Goal: Information Seeking & Learning: Learn about a topic

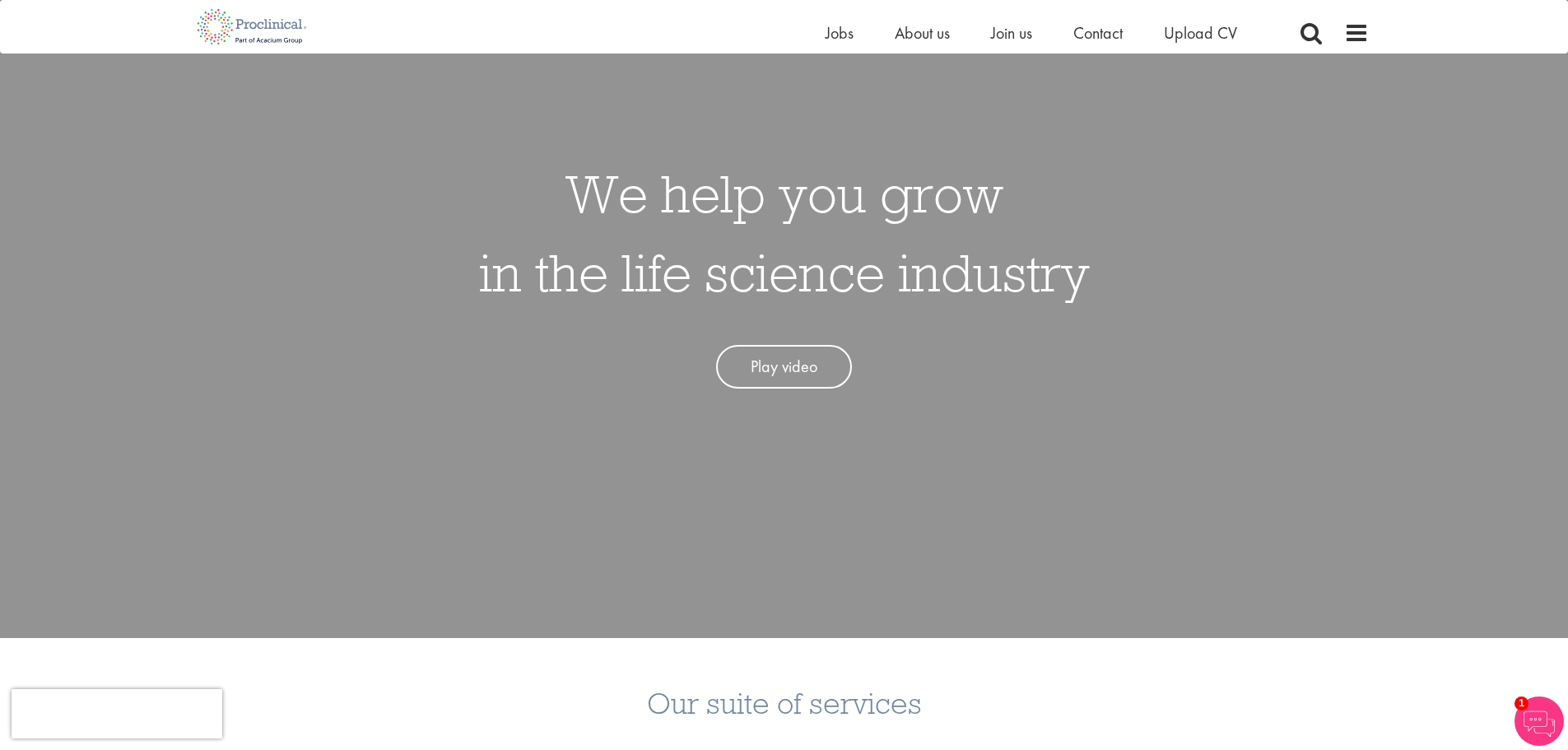
scroll to position [164, 0]
click at [917, 36] on span "About us" at bounding box center [922, 33] width 55 height 21
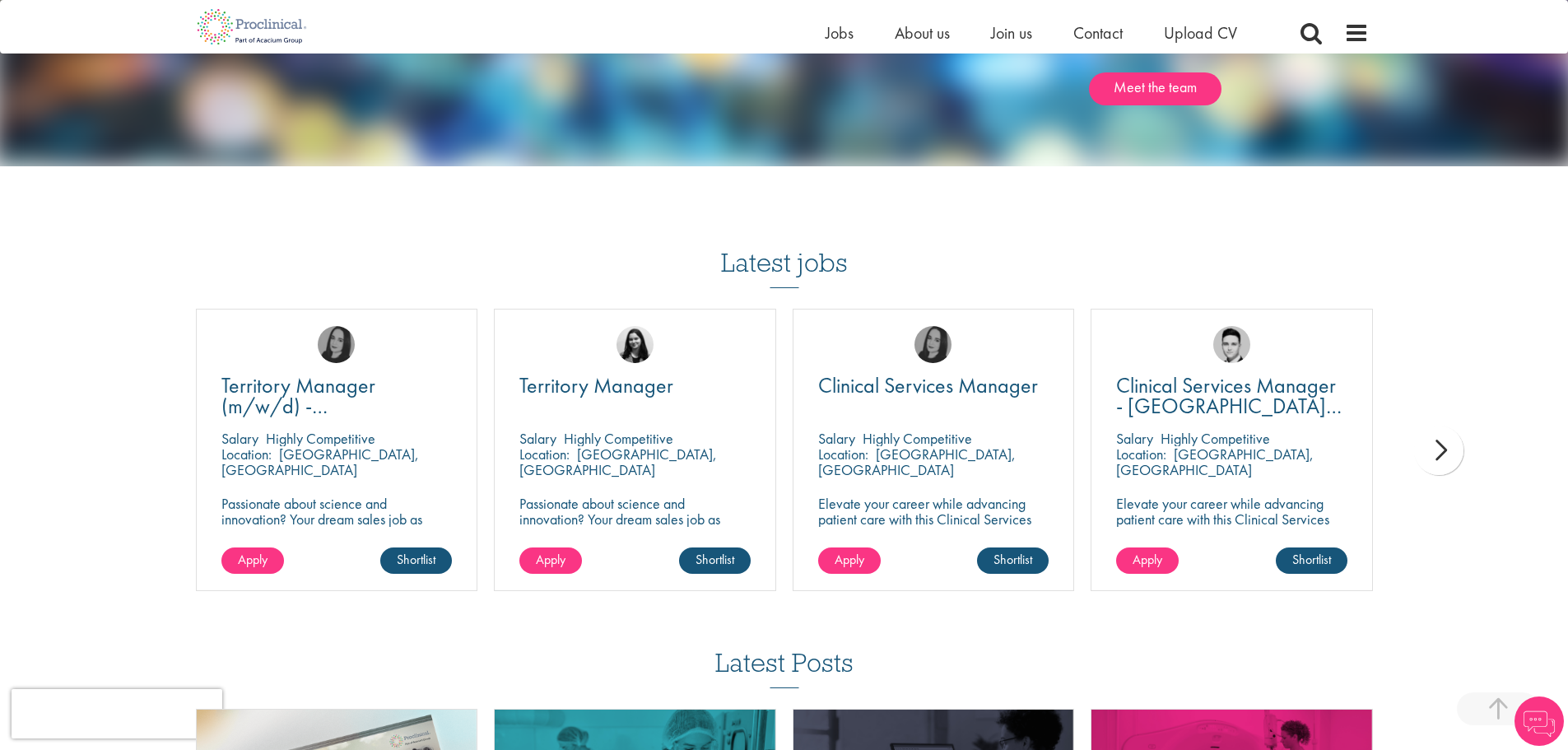
scroll to position [2799, 0]
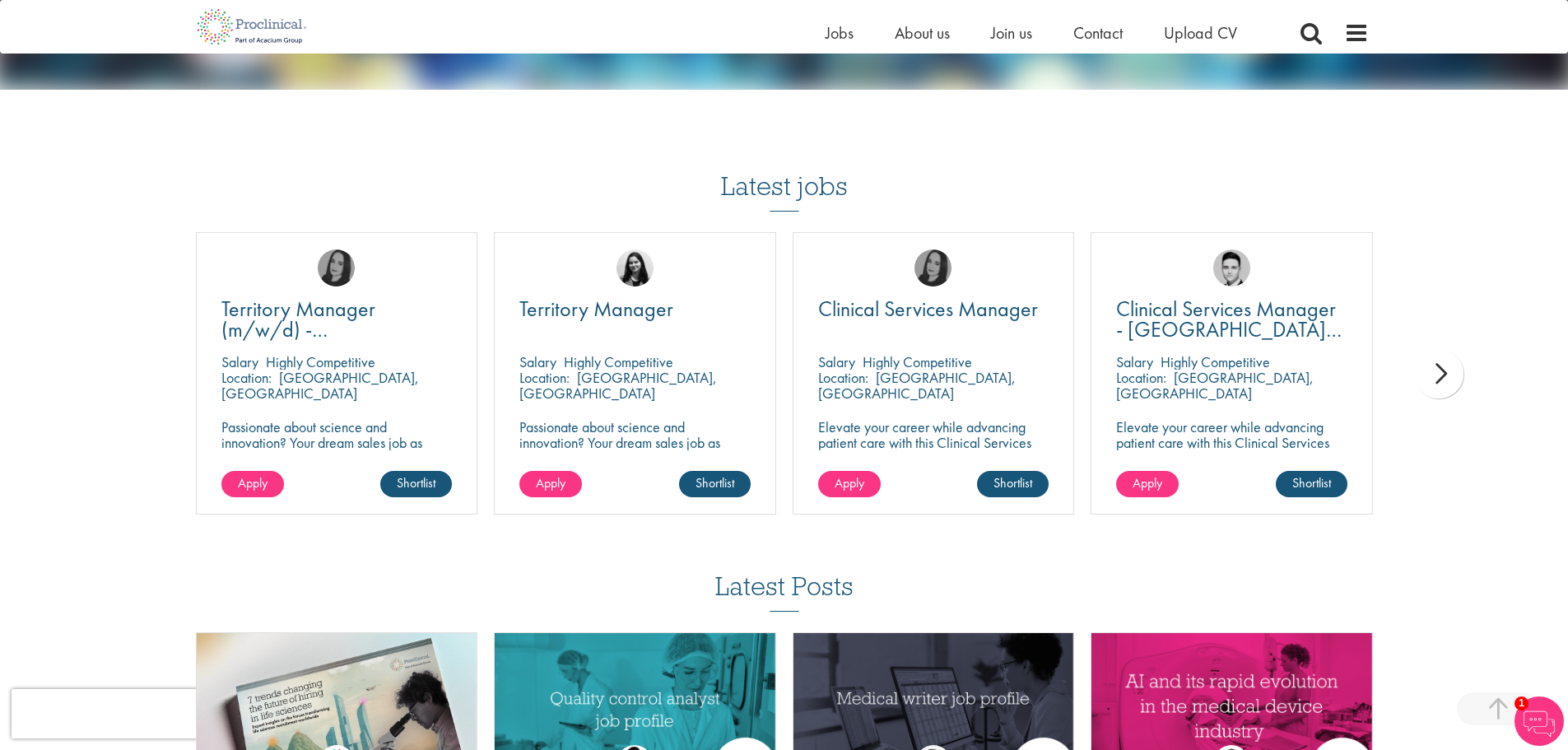
click at [1457, 368] on div "next" at bounding box center [1439, 374] width 50 height 50
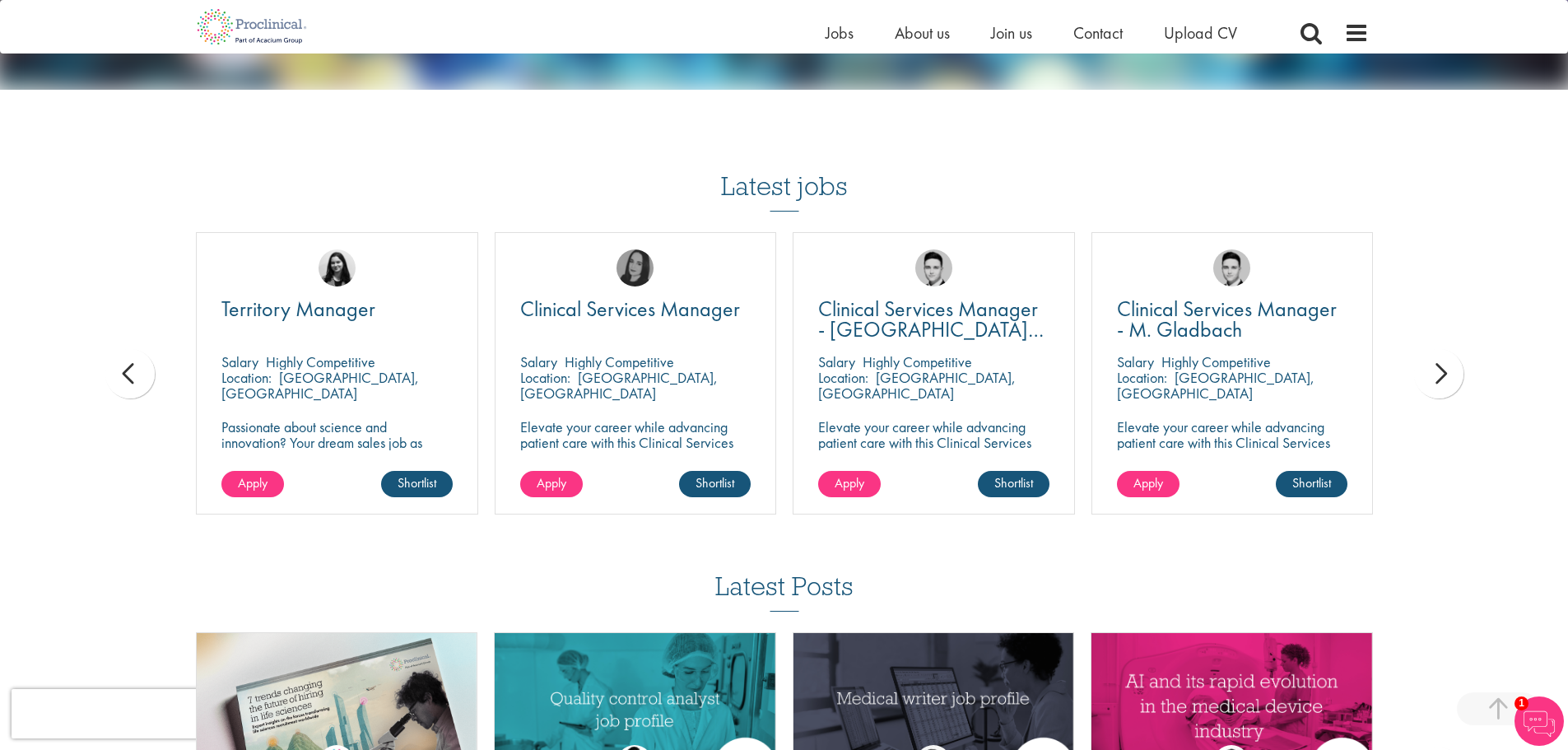
click at [1457, 368] on div "next" at bounding box center [1439, 374] width 50 height 50
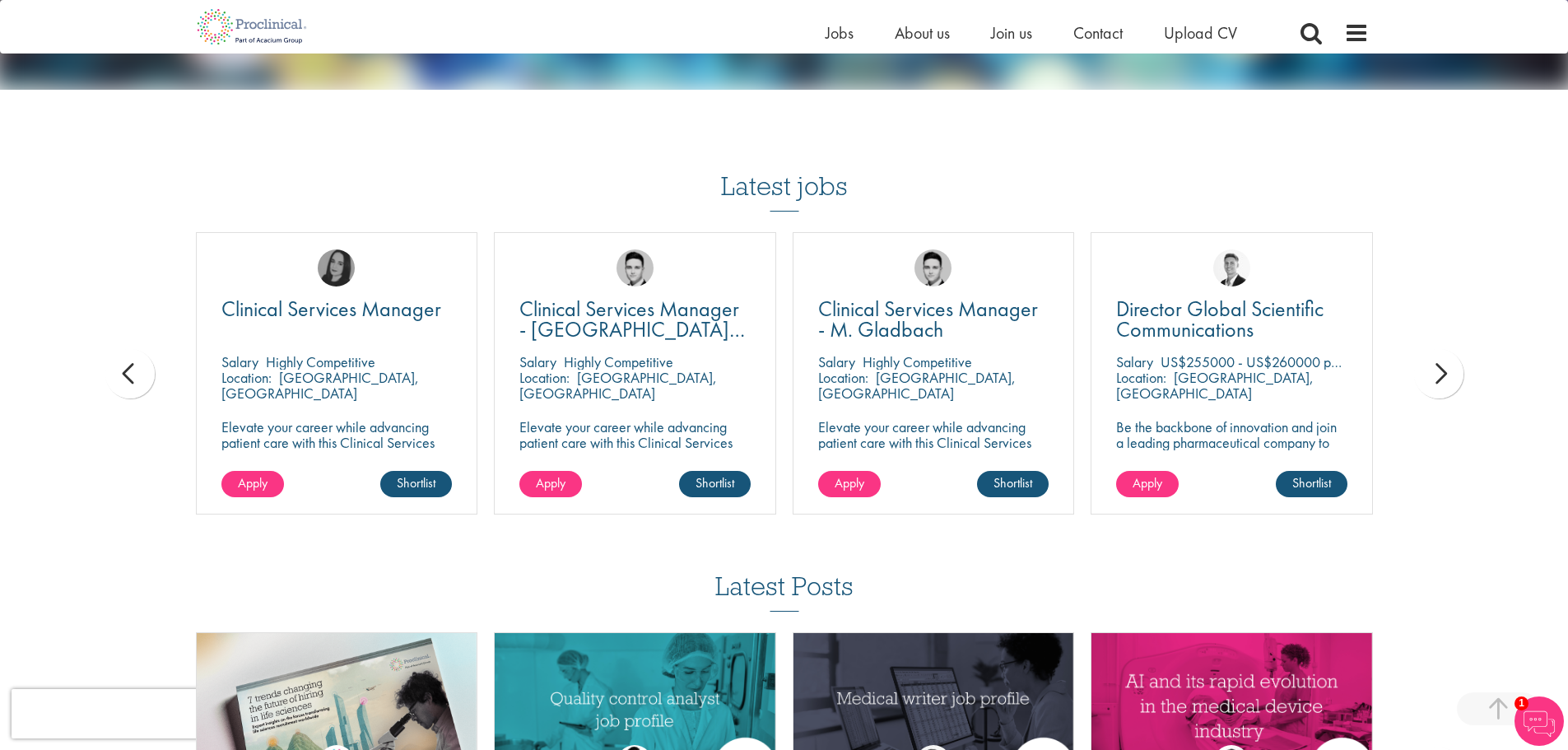
click at [1419, 370] on div "next" at bounding box center [1439, 374] width 50 height 50
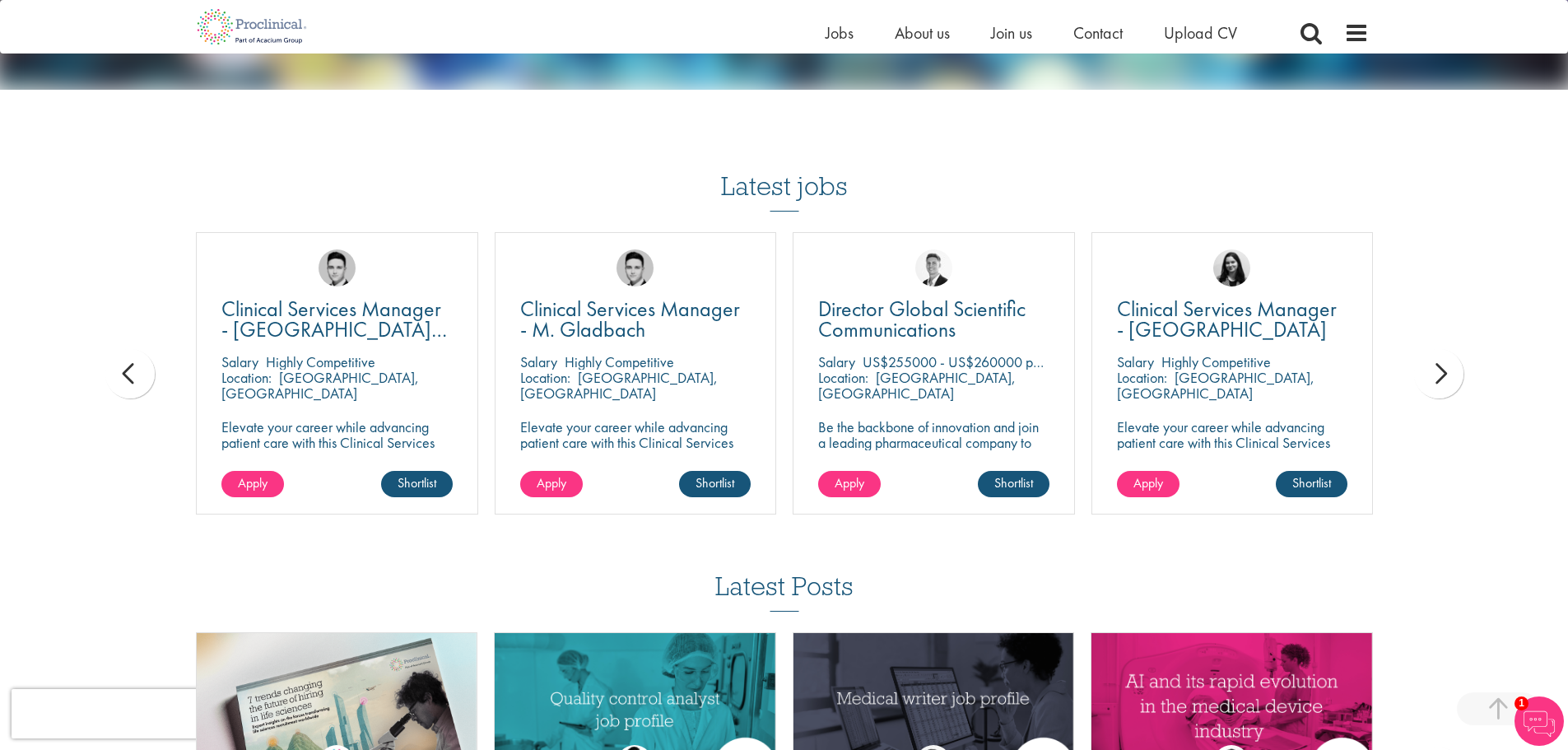
click at [1419, 370] on div "next" at bounding box center [1439, 374] width 50 height 50
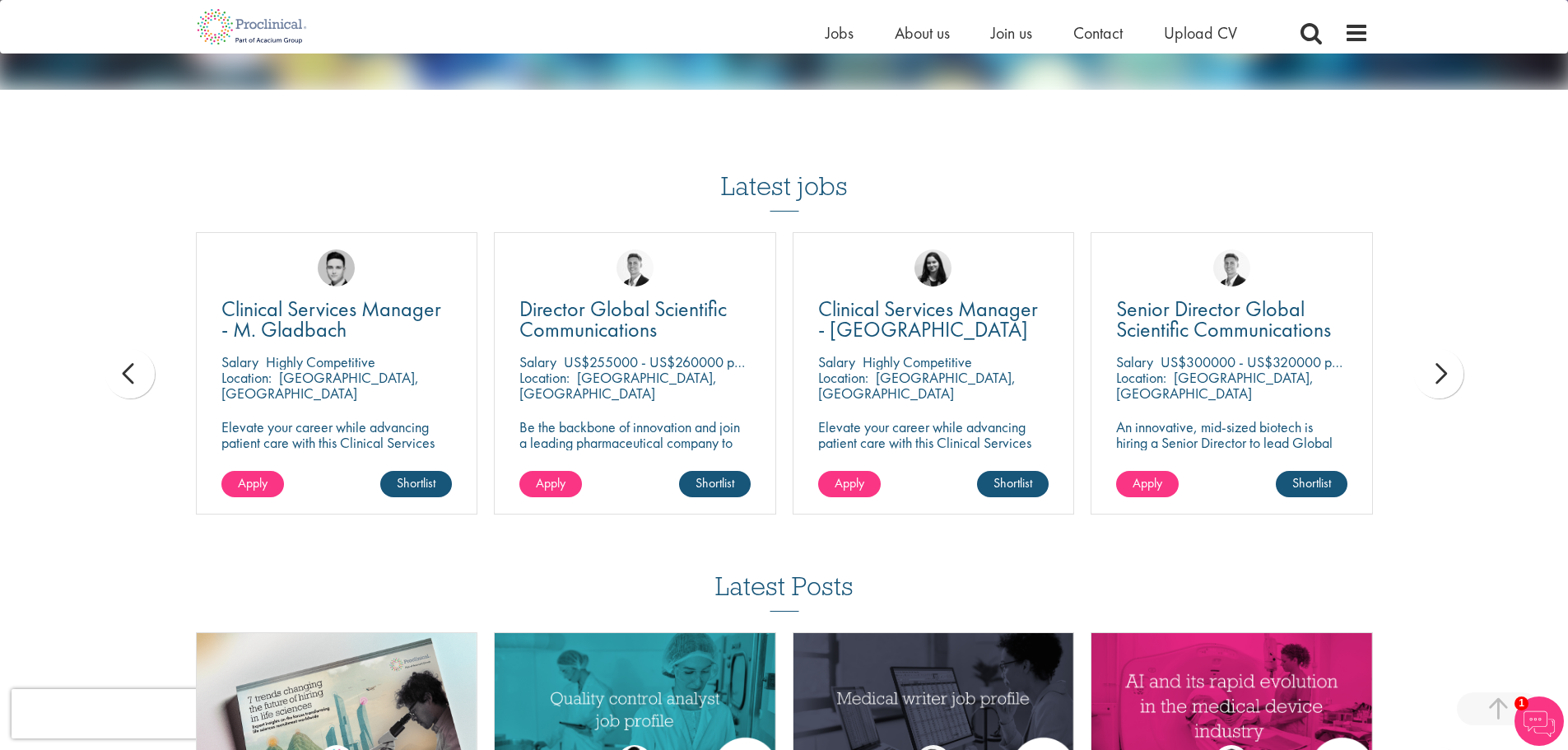
click at [1419, 370] on div "next" at bounding box center [1439, 374] width 50 height 50
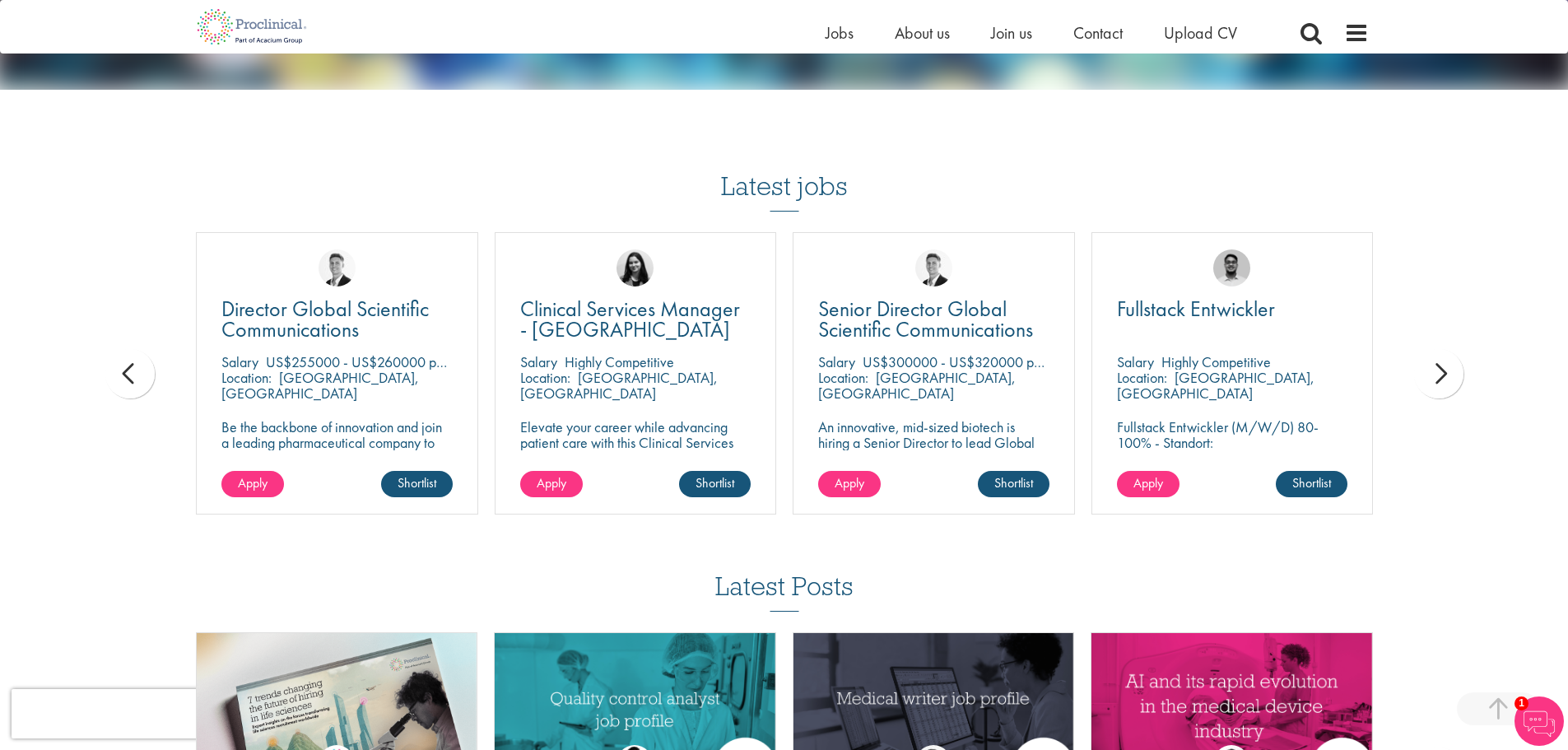
click at [1419, 370] on div "next" at bounding box center [1439, 374] width 50 height 50
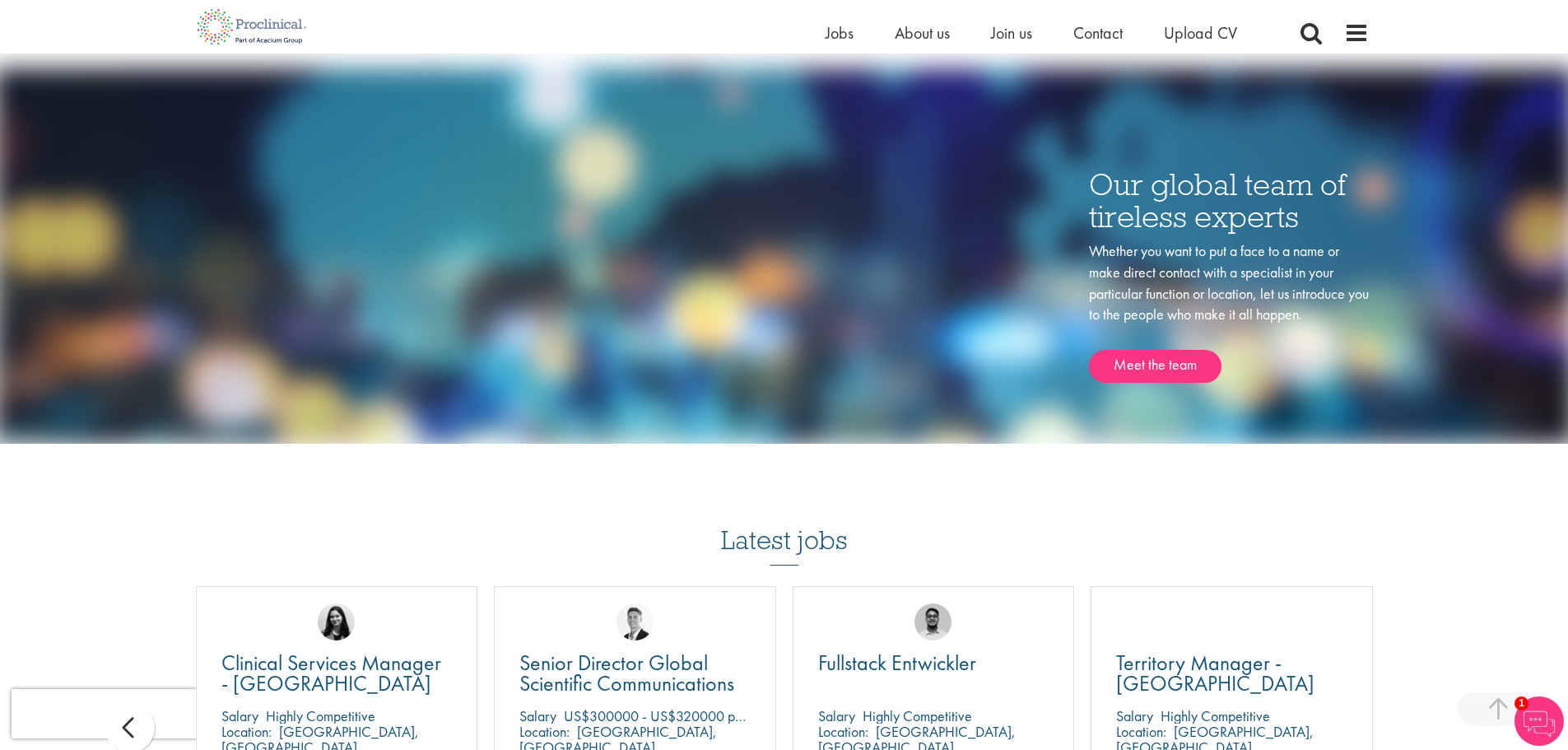
scroll to position [2445, 0]
click at [255, 26] on img at bounding box center [252, 26] width 130 height 54
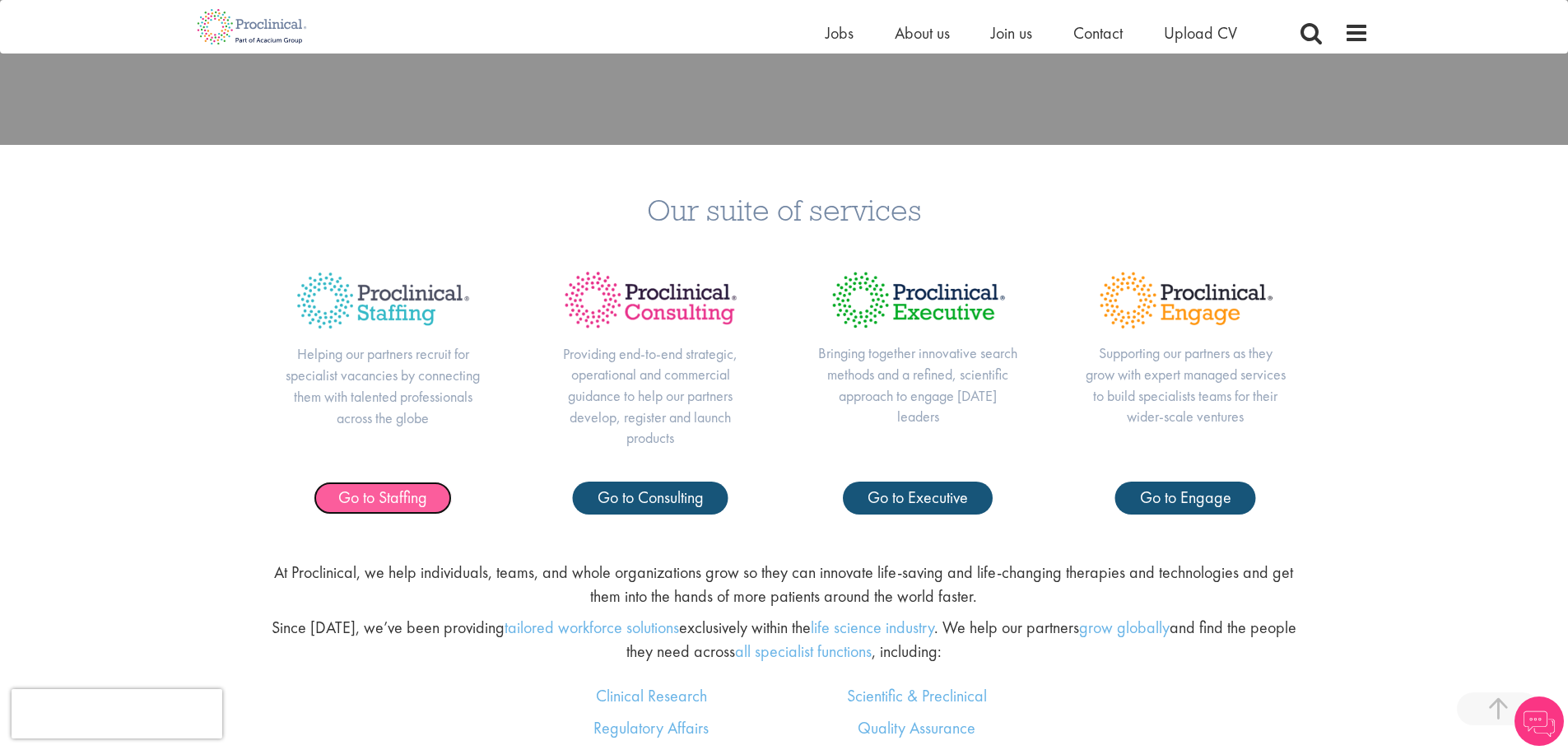
click at [374, 482] on link "Go to Staffing" at bounding box center [382, 498] width 138 height 33
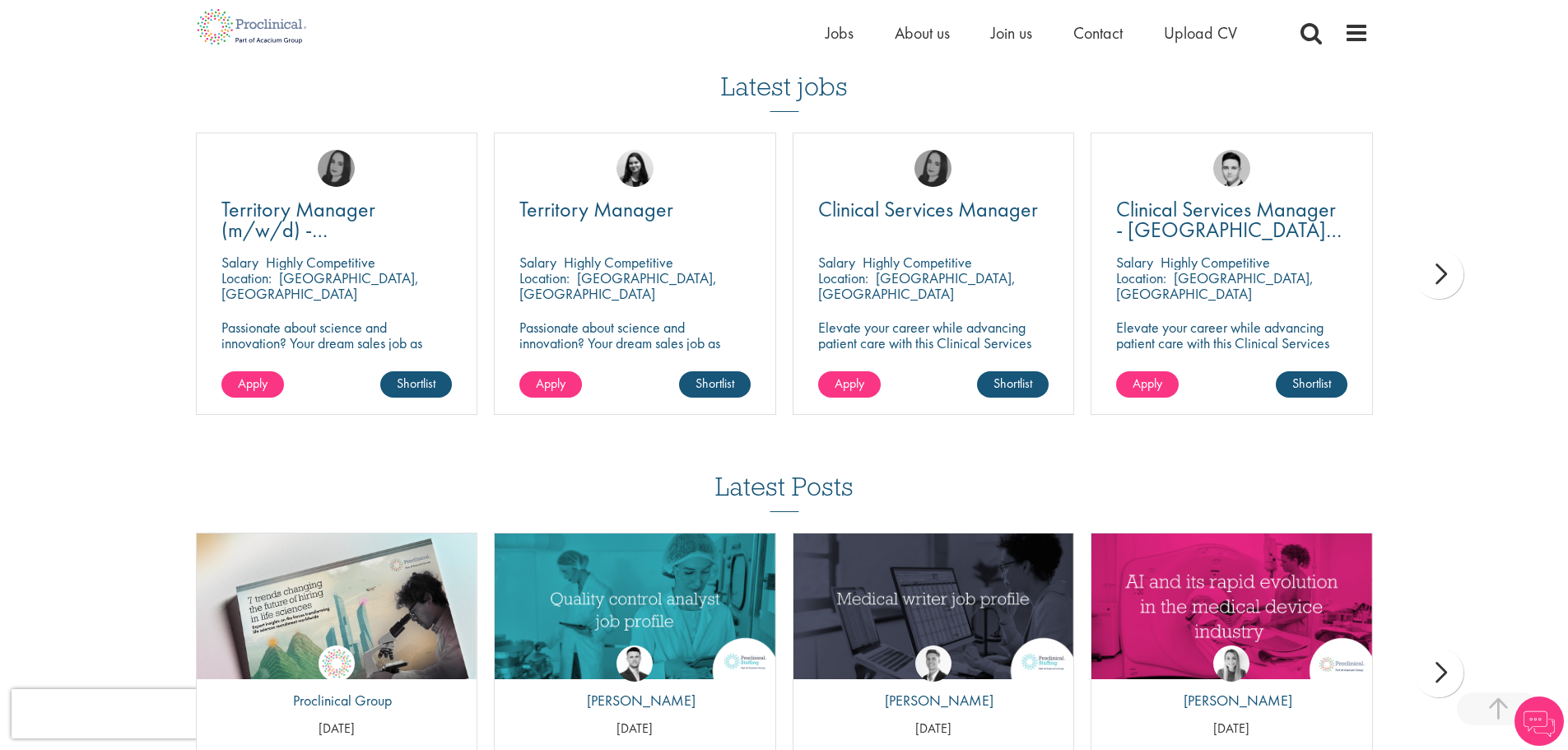
scroll to position [2021, 0]
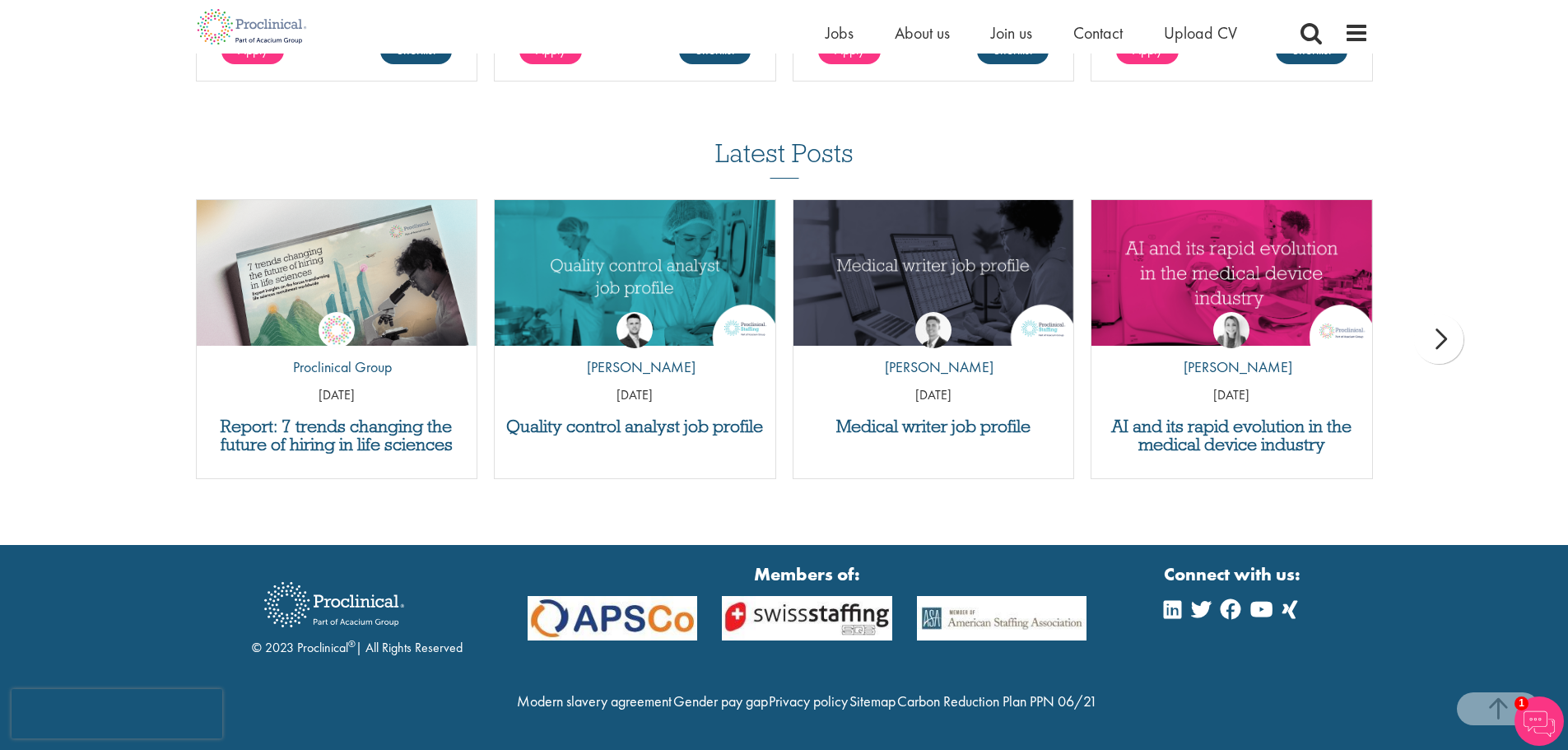
click at [917, 17] on div "Home Jobs About us Join us Contact Upload CV" at bounding box center [778, 26] width 1181 height 54
click at [923, 32] on span "About us" at bounding box center [922, 33] width 55 height 21
